Goal: Transaction & Acquisition: Purchase product/service

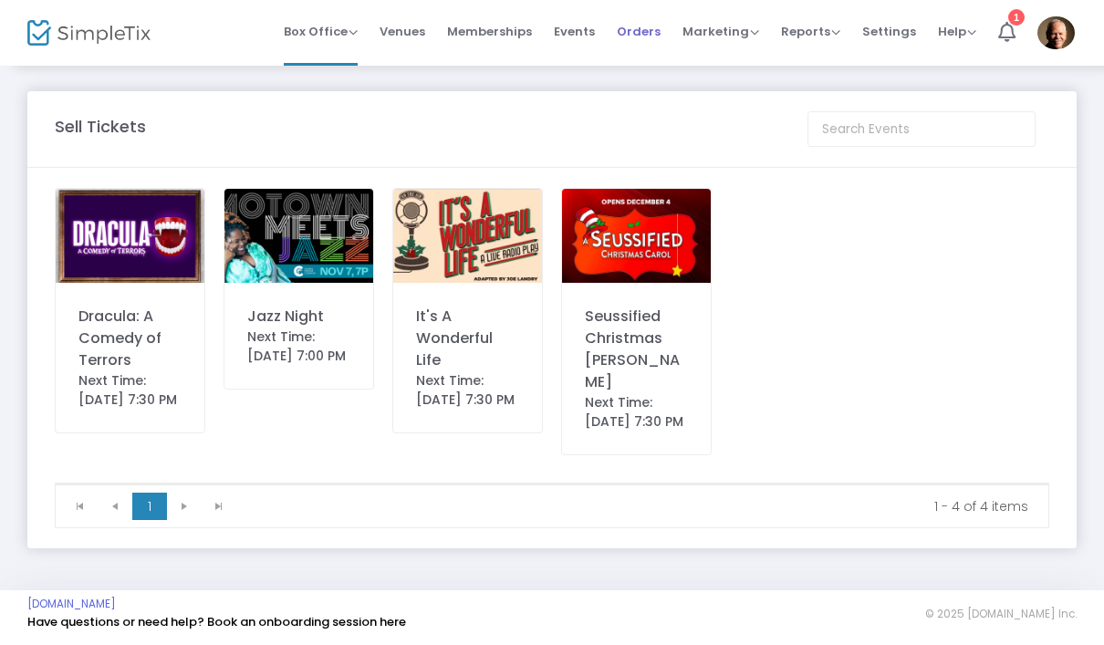
click at [653, 30] on span "Orders" at bounding box center [639, 31] width 44 height 47
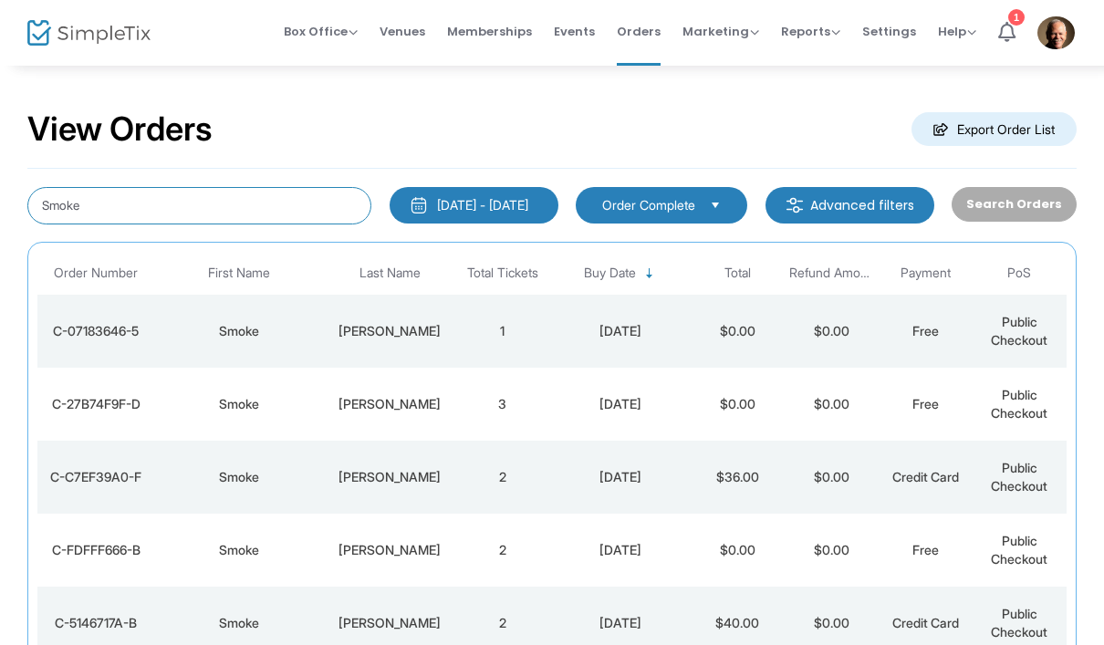
click at [224, 206] on input "Smoke" at bounding box center [199, 205] width 344 height 37
type input "S"
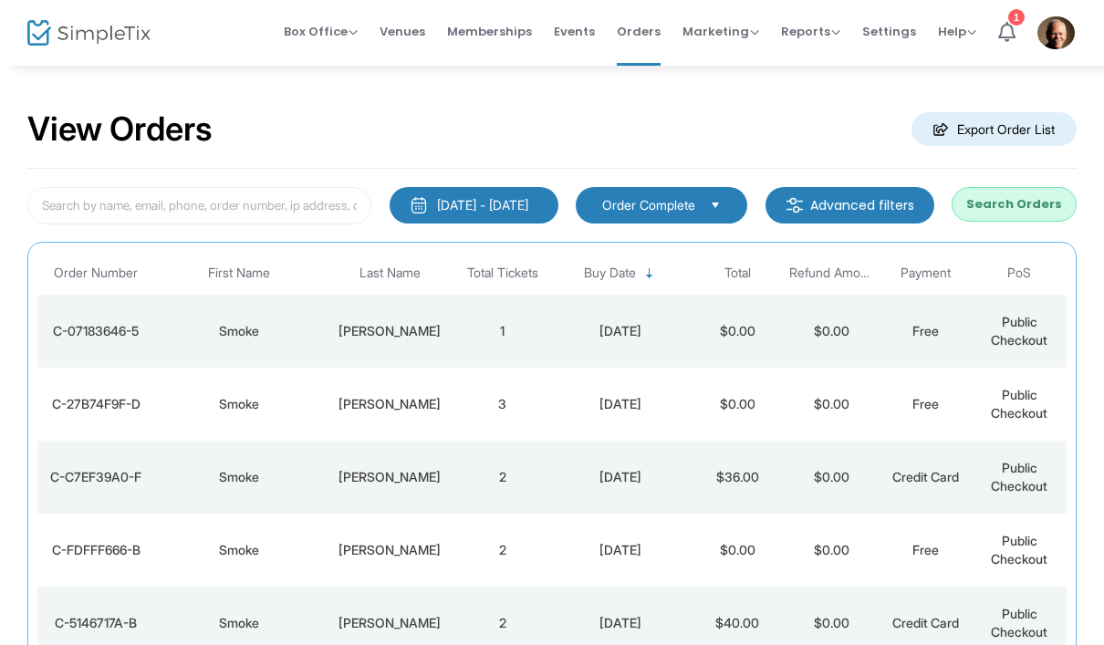
click at [1022, 213] on button "Search Orders" at bounding box center [1014, 204] width 125 height 35
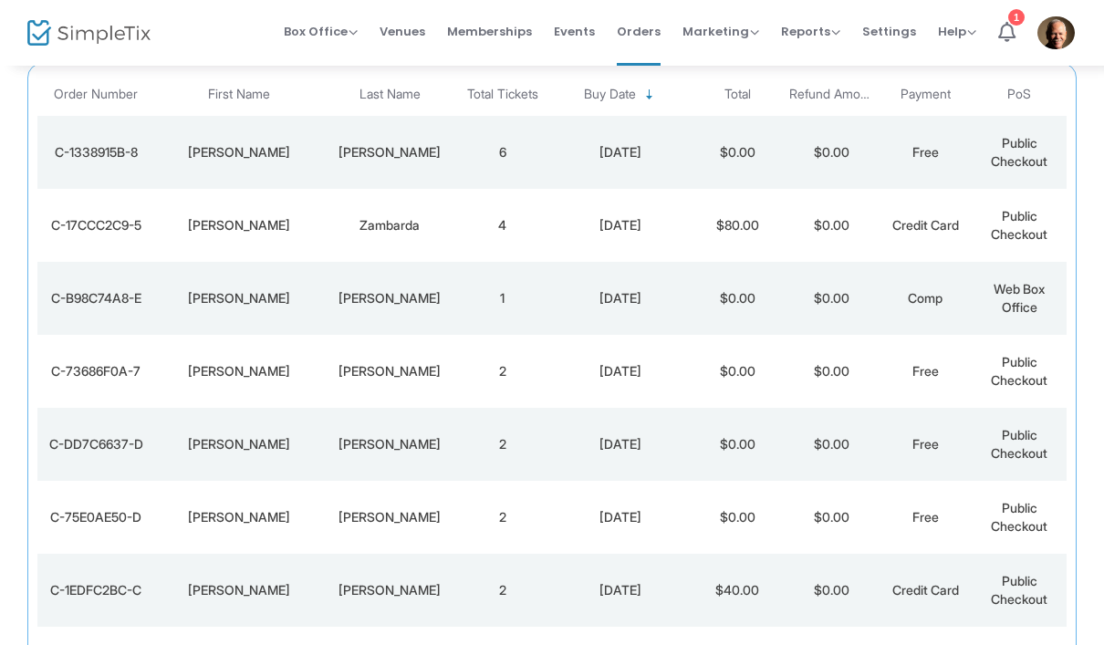
scroll to position [180, 0]
click at [155, 525] on td "[PERSON_NAME]" at bounding box center [239, 516] width 169 height 73
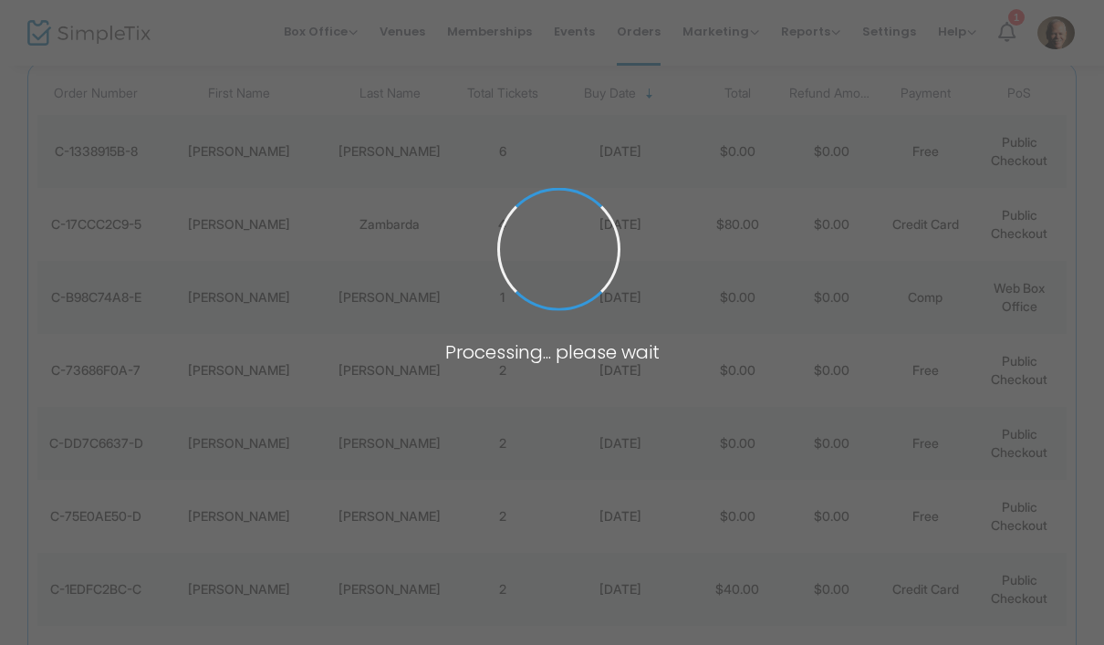
scroll to position [0, 0]
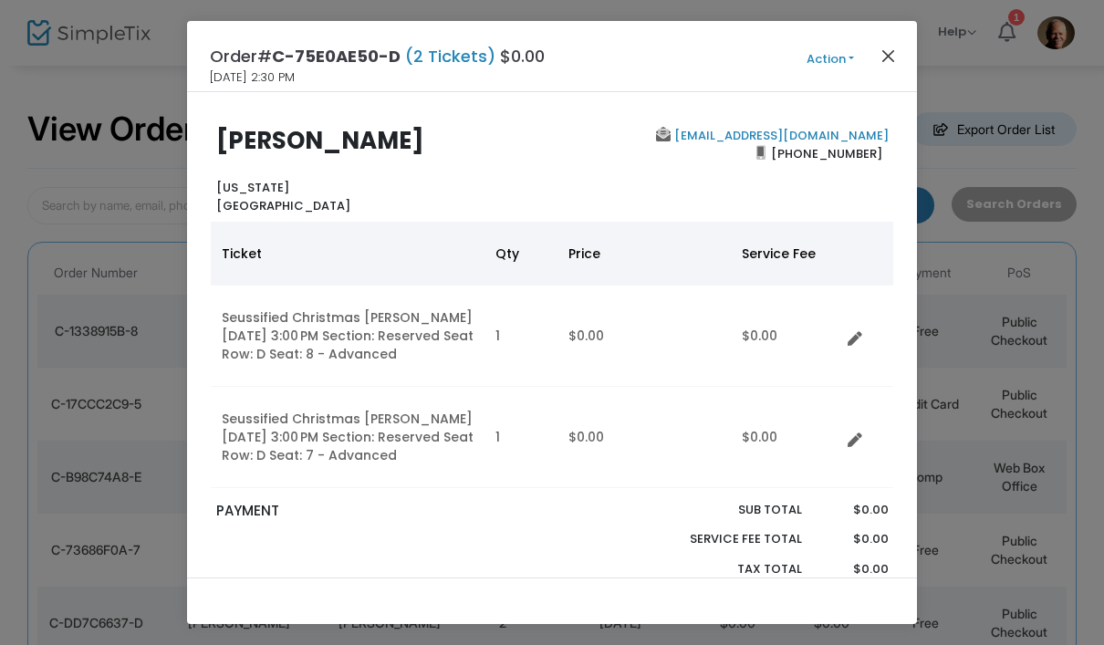
click at [886, 57] on button "Close" at bounding box center [889, 56] width 24 height 24
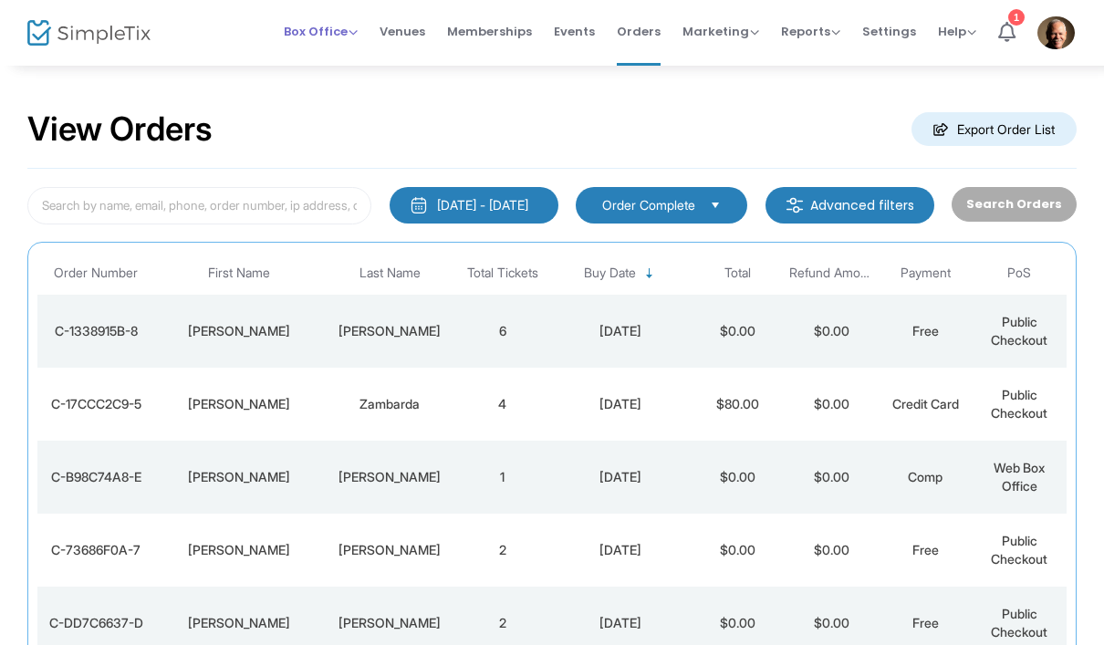
click at [328, 23] on span "Box Office" at bounding box center [321, 31] width 74 height 17
click at [362, 54] on li "Sell Tickets" at bounding box center [349, 62] width 130 height 36
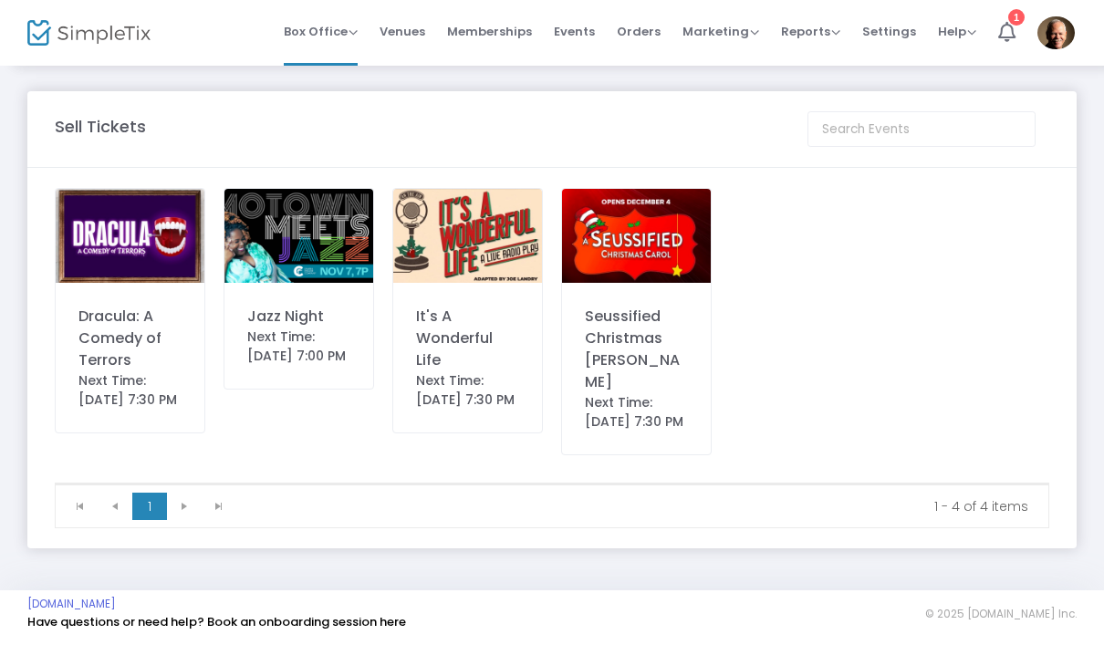
click at [639, 256] on img at bounding box center [636, 236] width 149 height 94
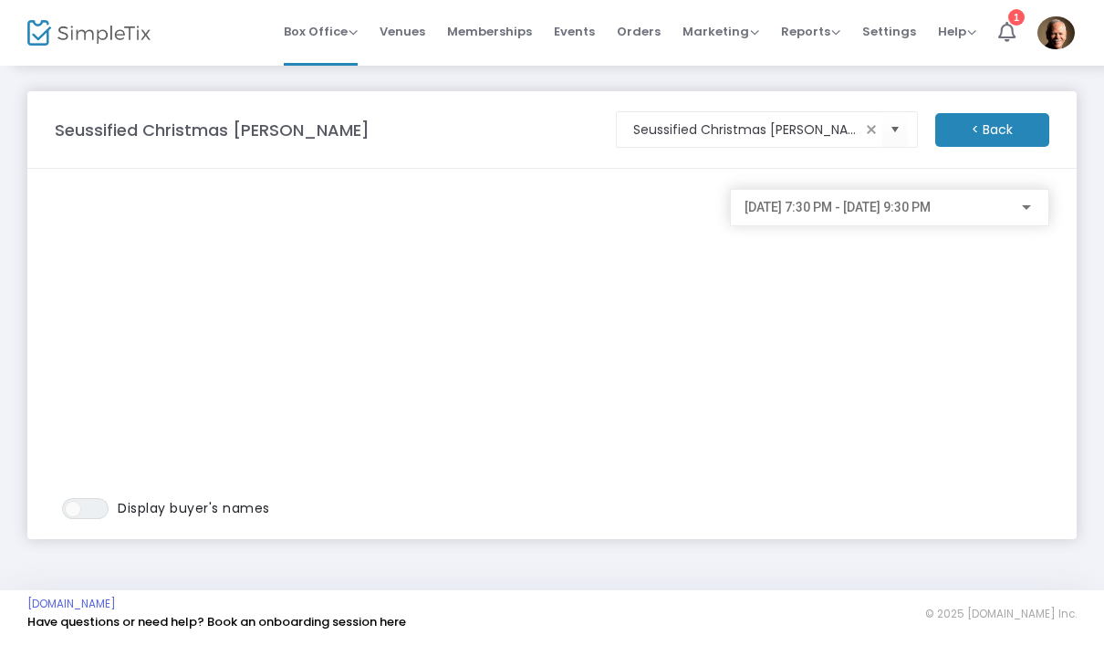
click at [903, 203] on span "[DATE] 7:30 PM - [DATE] 9:30 PM" at bounding box center [838, 207] width 186 height 15
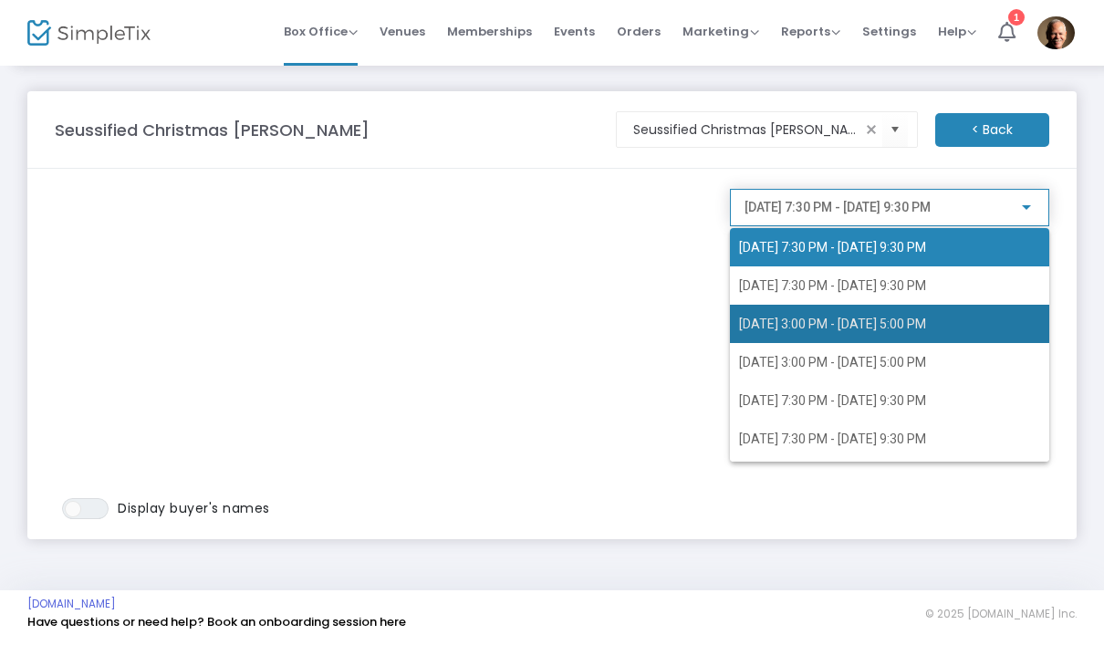
click at [829, 320] on span "[DATE] 3:00 PM - [DATE] 5:00 PM" at bounding box center [832, 324] width 187 height 15
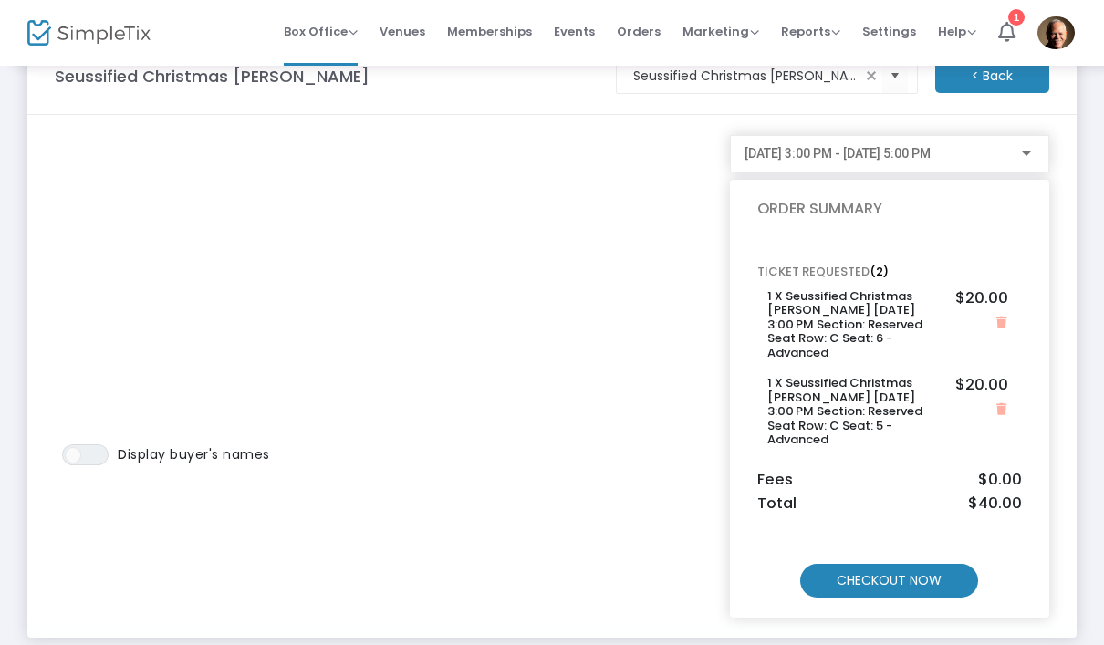
click at [892, 573] on m-button "CHECKOUT NOW" at bounding box center [889, 581] width 178 height 34
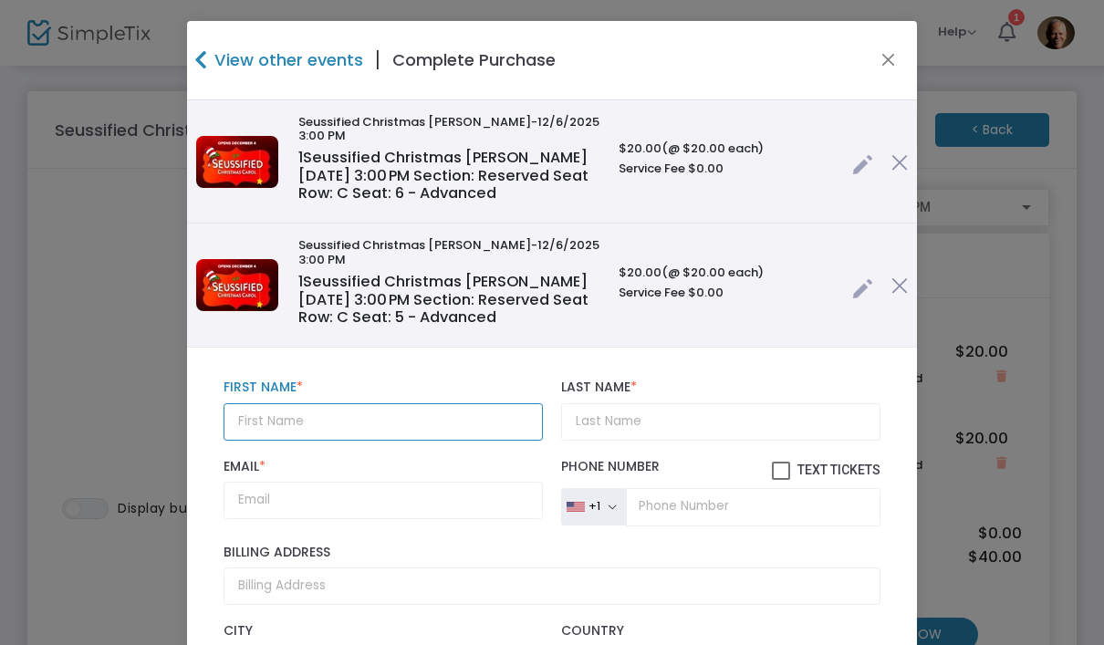
click at [399, 403] on input "text" at bounding box center [383, 421] width 319 height 37
type input "[PERSON_NAME]"
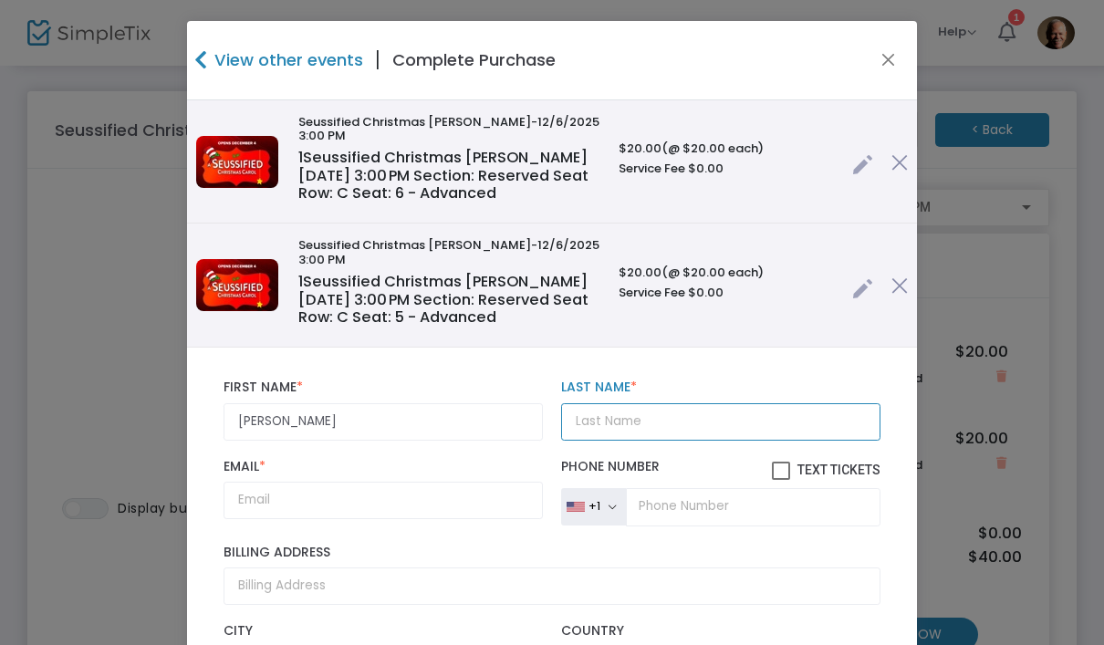
click at [720, 403] on input "Last Name *" at bounding box center [720, 421] width 319 height 37
type input "Beaver"
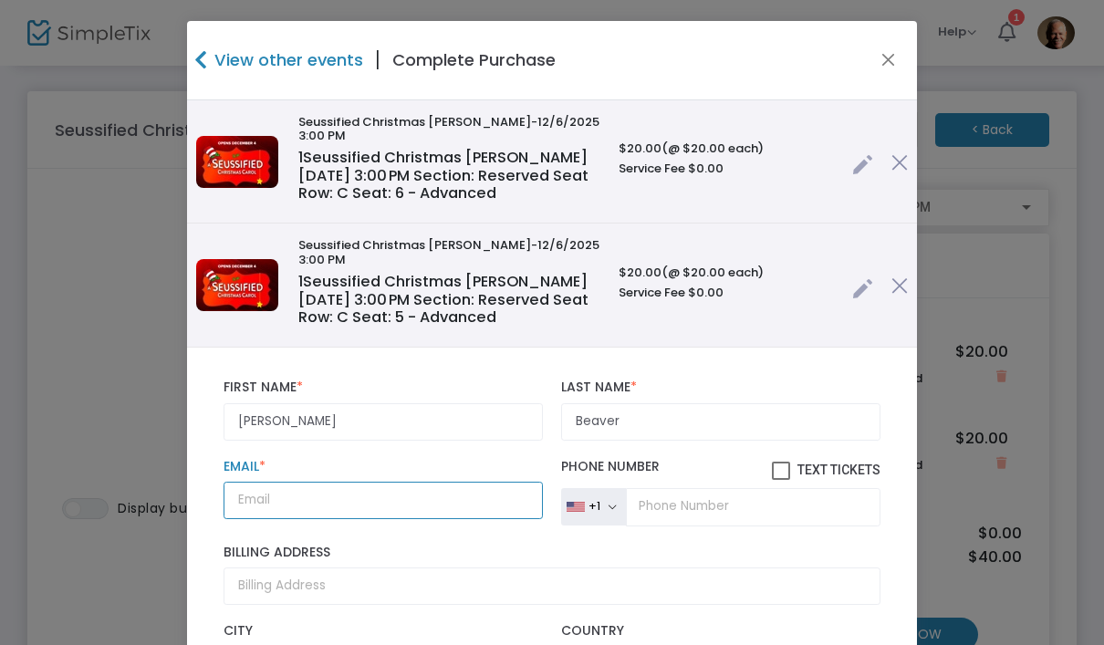
click at [413, 482] on input "Email *" at bounding box center [383, 500] width 319 height 37
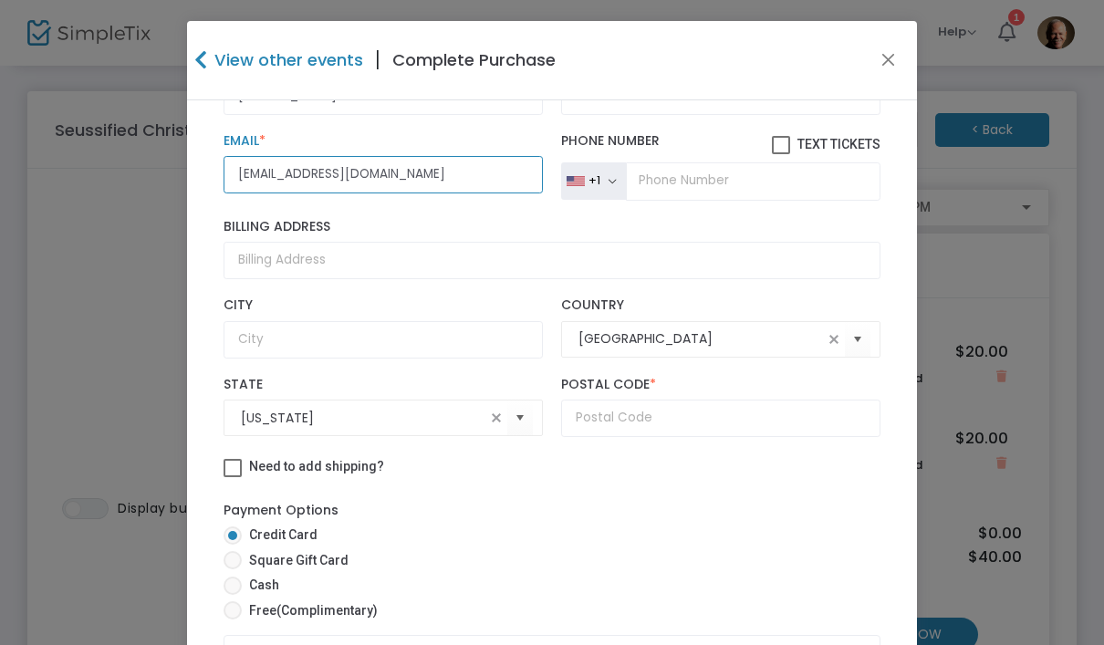
scroll to position [325, 0]
type input "[EMAIL_ADDRESS][DOMAIN_NAME]"
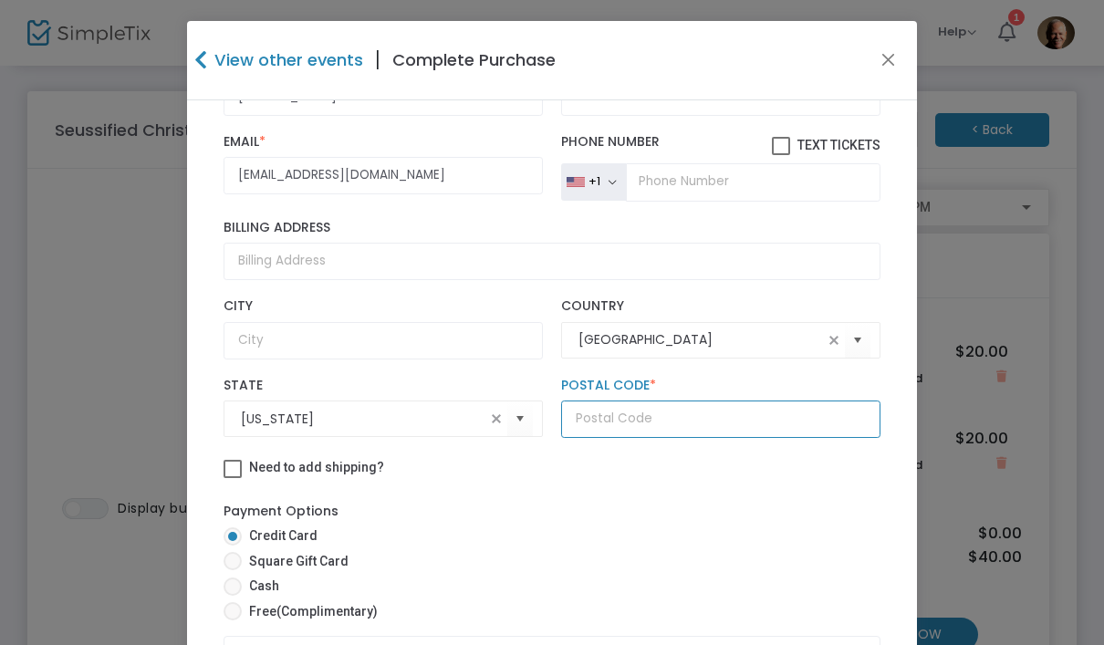
click at [681, 412] on input "text" at bounding box center [720, 419] width 319 height 37
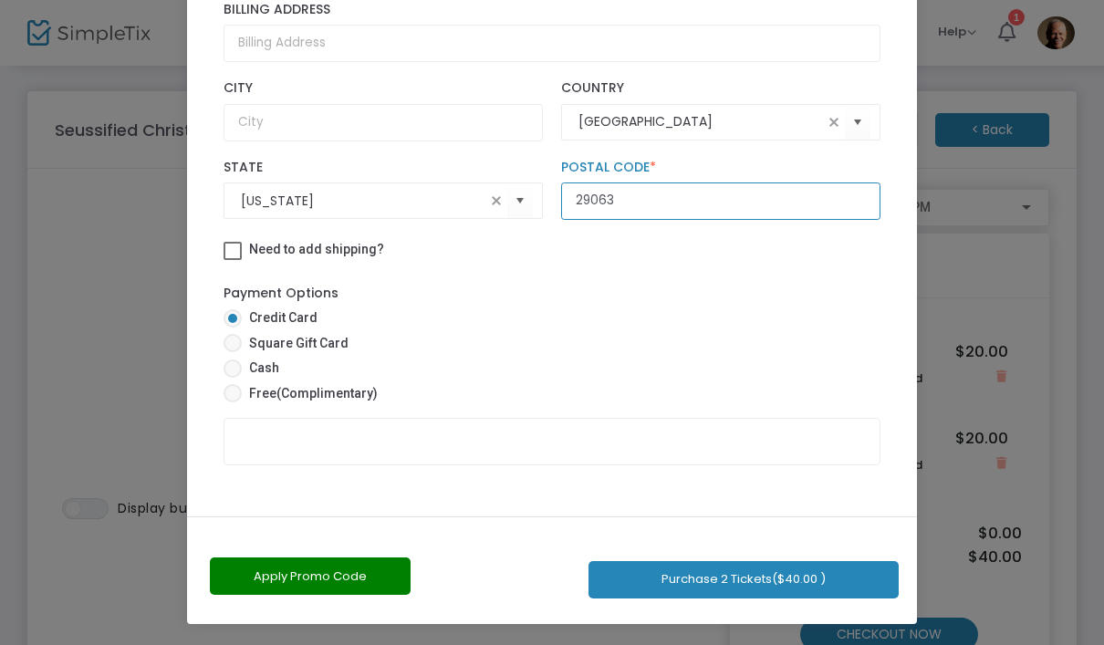
scroll to position [217, 0]
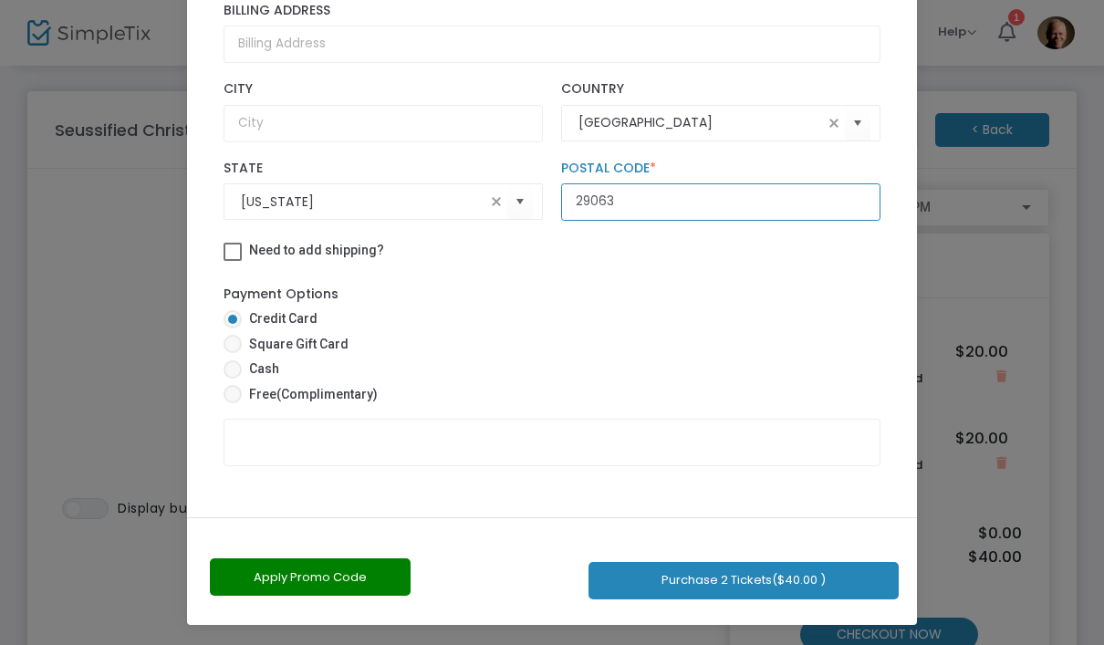
type input "29063"
click at [349, 588] on button "Apply Promo Code" at bounding box center [310, 576] width 201 height 37
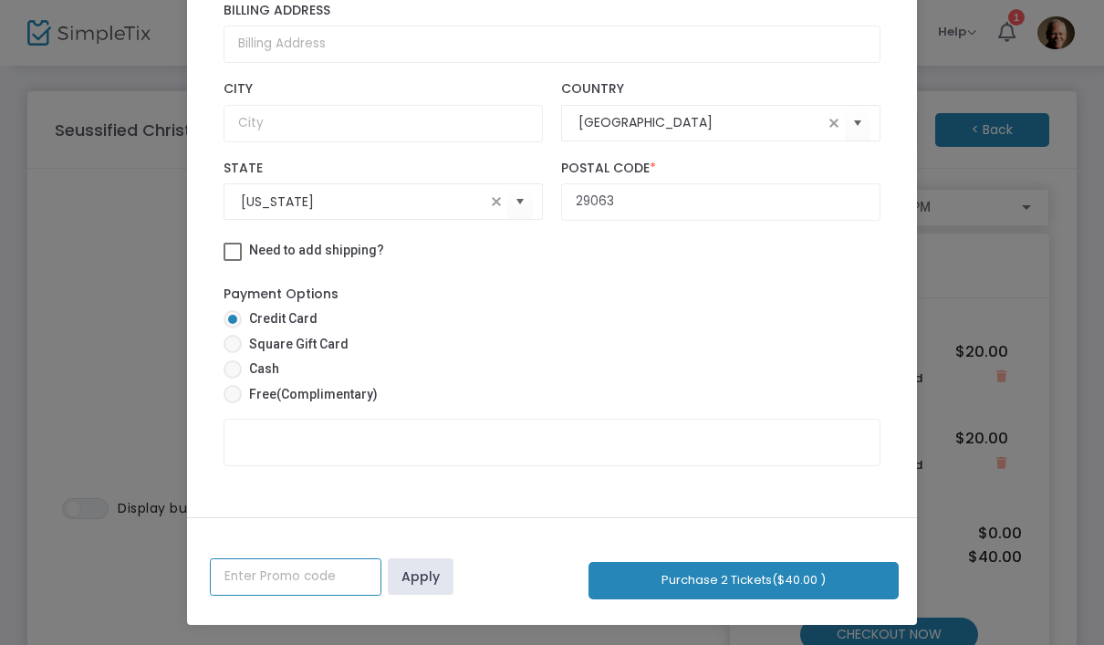
click at [310, 579] on input "text" at bounding box center [296, 576] width 172 height 37
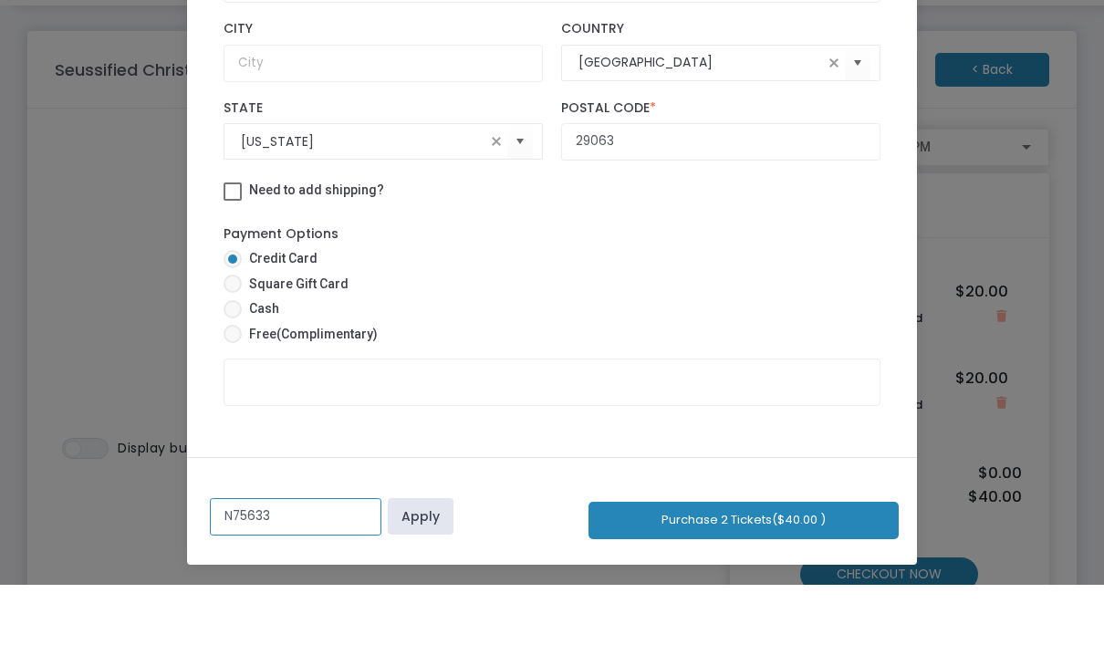
type input "N75633"
click at [431, 558] on link "Apply" at bounding box center [421, 576] width 66 height 36
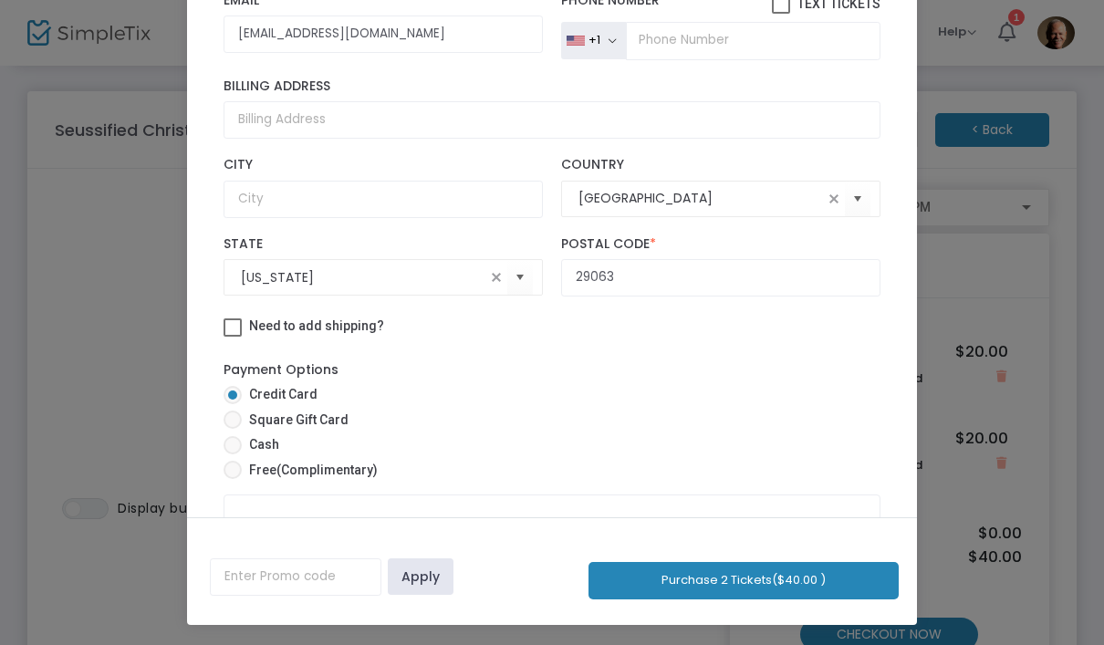
scroll to position [237, 0]
